Goal: Task Accomplishment & Management: Use online tool/utility

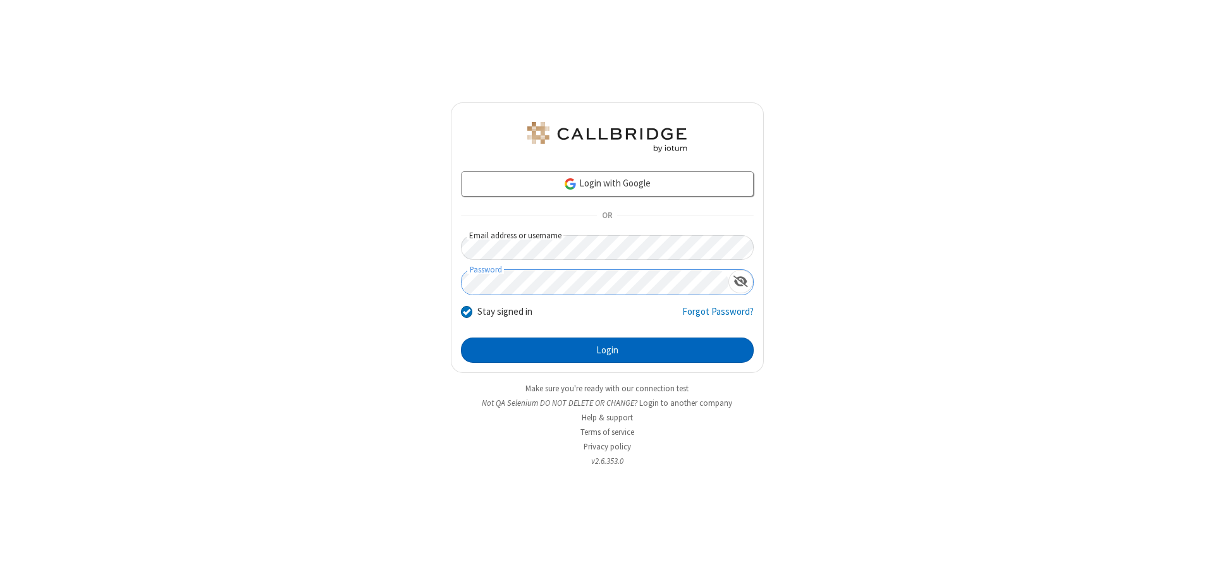
click at [607, 350] on button "Login" at bounding box center [607, 350] width 293 height 25
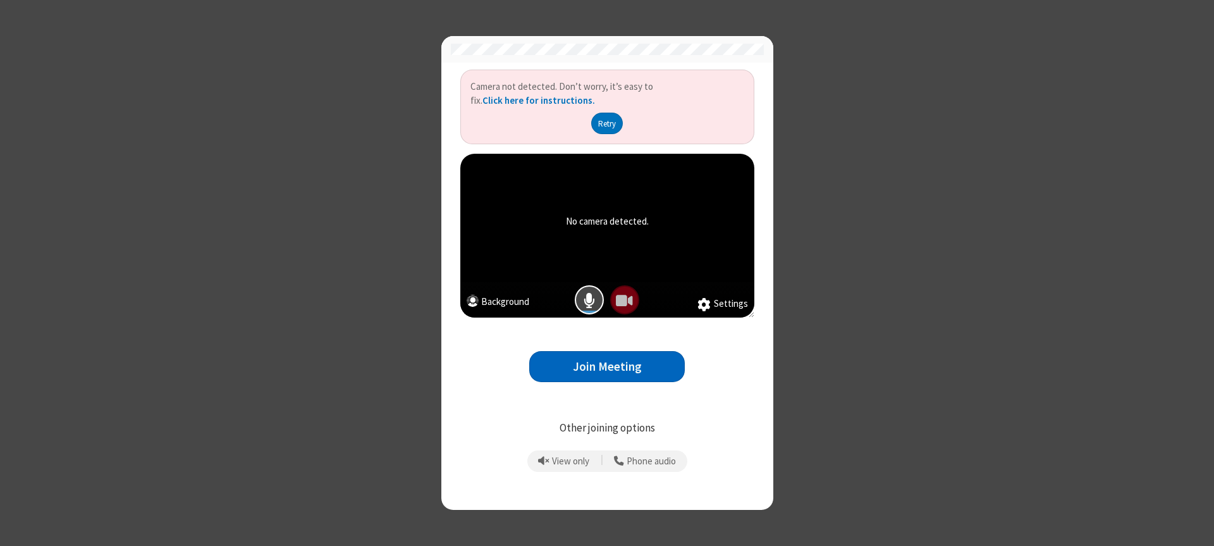
click at [607, 366] on button "Join Meeting" at bounding box center [607, 366] width 156 height 31
